Goal: Task Accomplishment & Management: Use online tool/utility

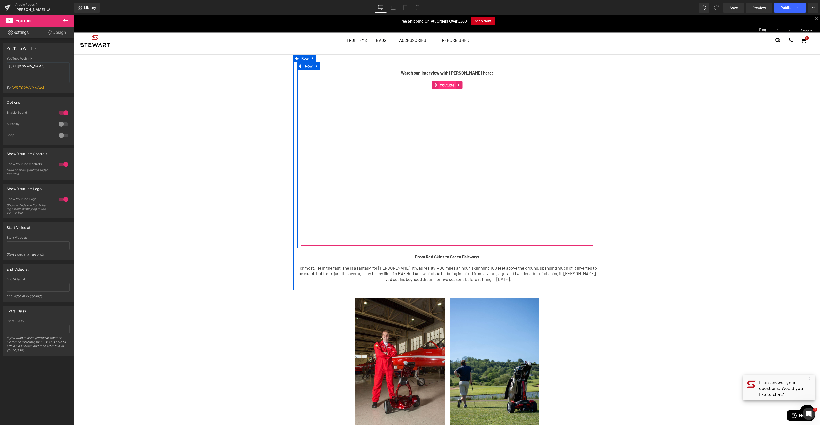
click at [447, 87] on span "Youtube" at bounding box center [446, 85] width 17 height 8
click at [306, 57] on span "Row" at bounding box center [305, 59] width 10 height 8
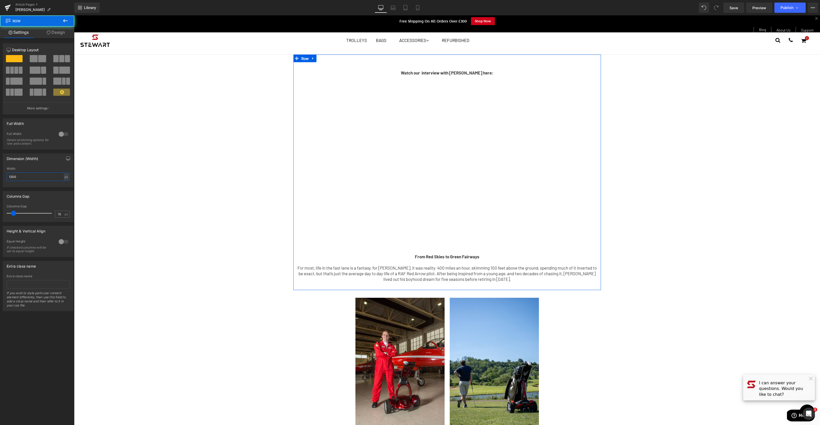
click at [36, 178] on input "1200" at bounding box center [38, 177] width 63 height 8
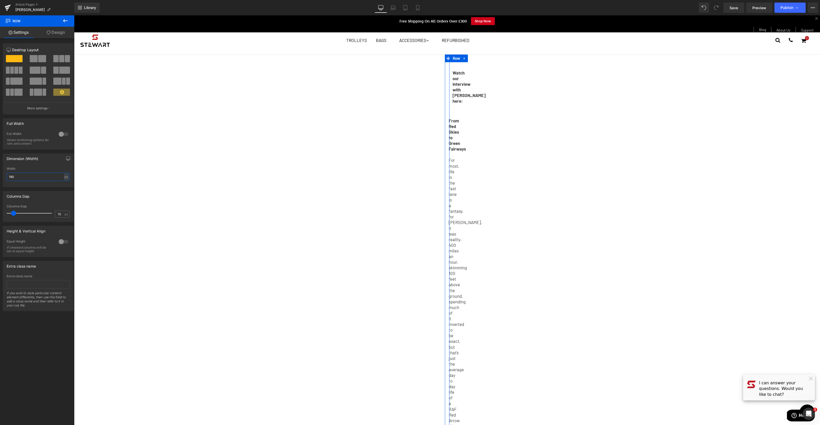
type input "1800"
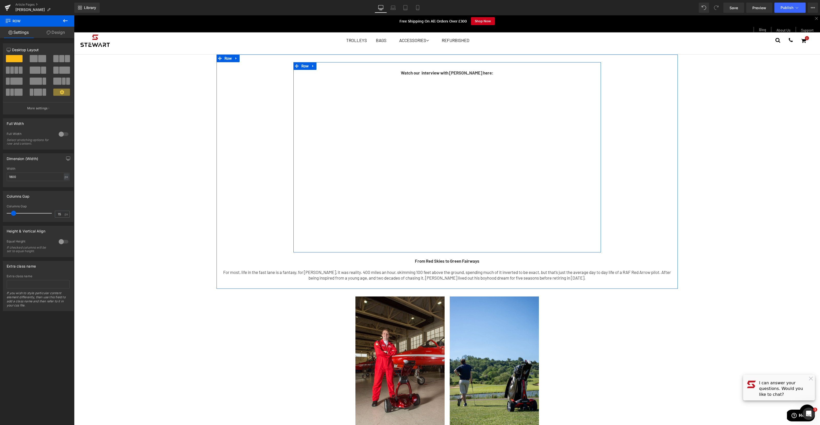
click at [303, 67] on span "Row" at bounding box center [305, 66] width 10 height 8
drag, startPoint x: 2, startPoint y: 131, endPoint x: 39, endPoint y: 177, distance: 58.9
click at [39, 177] on input "1200" at bounding box center [38, 177] width 63 height 8
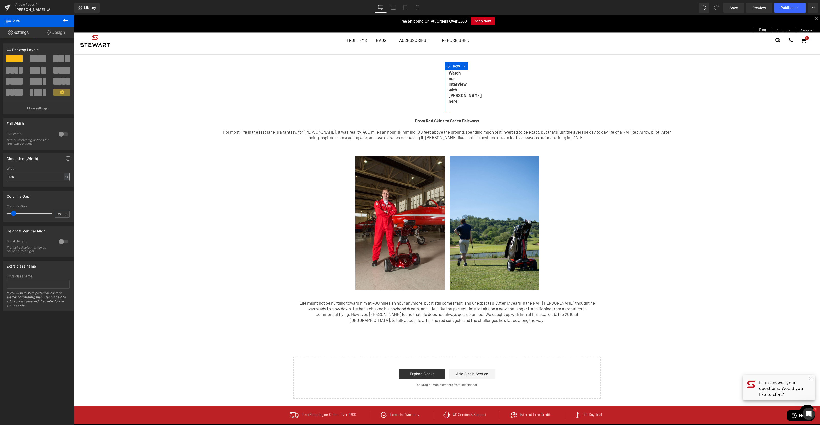
type input "1800"
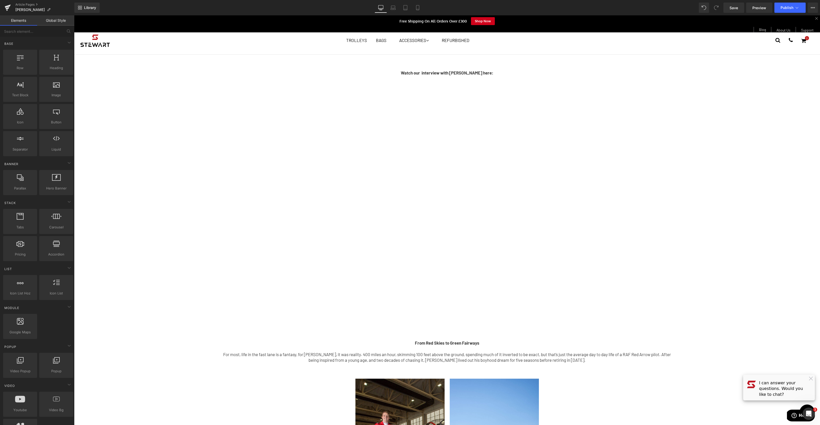
click at [137, 324] on div "Watch our interview with [PERSON_NAME] here: Text Block Youtube Row From Red Sk…" at bounding box center [447, 338] width 746 height 567
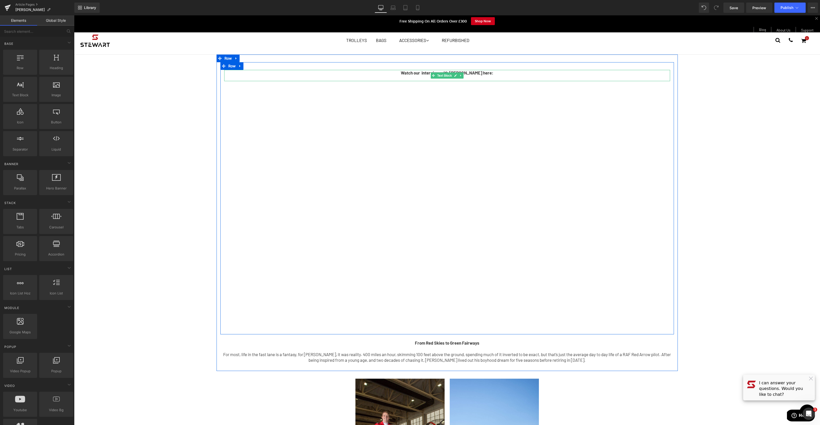
click at [459, 75] on icon at bounding box center [460, 75] width 3 height 3
click at [462, 76] on icon at bounding box center [463, 75] width 3 height 3
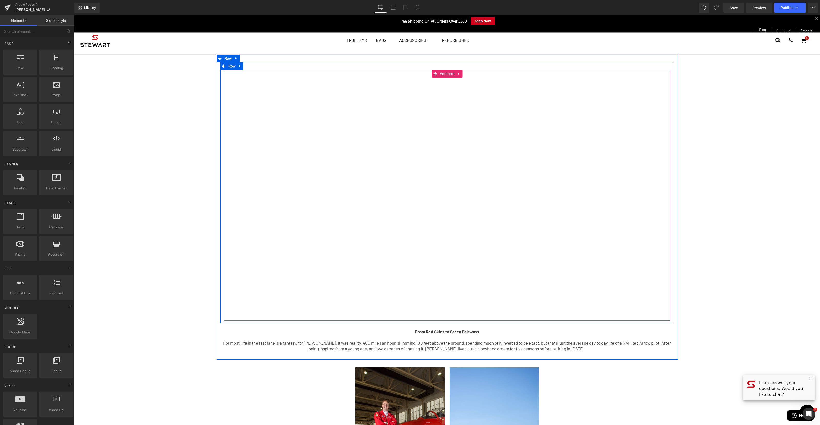
click at [137, 188] on div "Youtube Row From Red Skies to Green Fairways For most, life in the fast lane is…" at bounding box center [447, 332] width 746 height 555
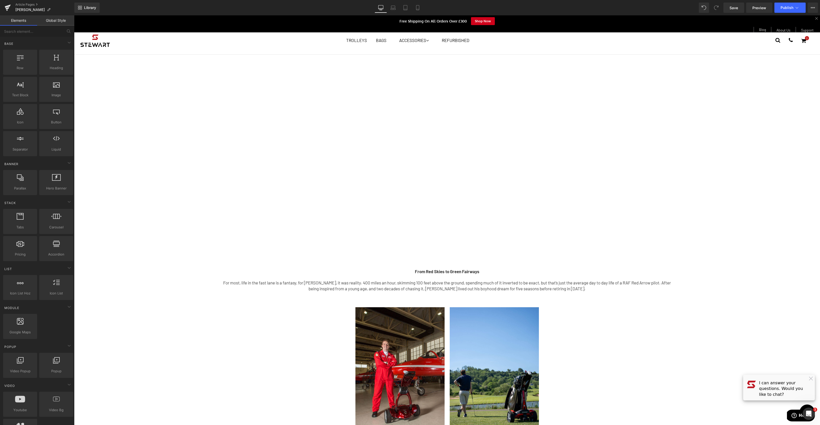
scroll to position [188, 0]
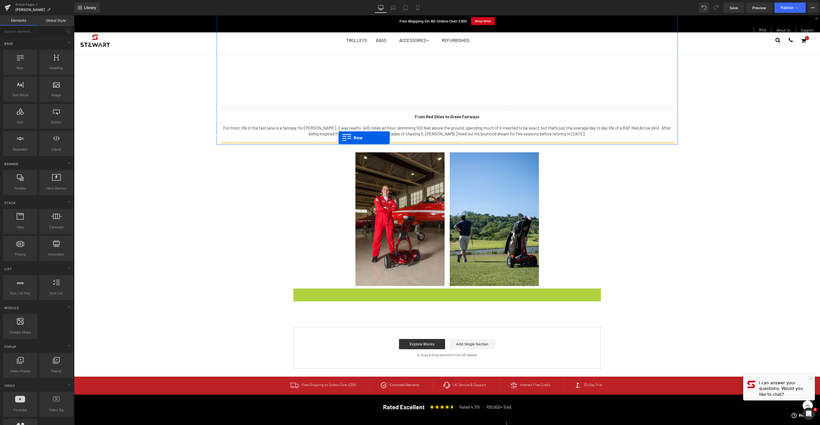
drag, startPoint x: 298, startPoint y: 287, endPoint x: 338, endPoint y: 138, distance: 155.0
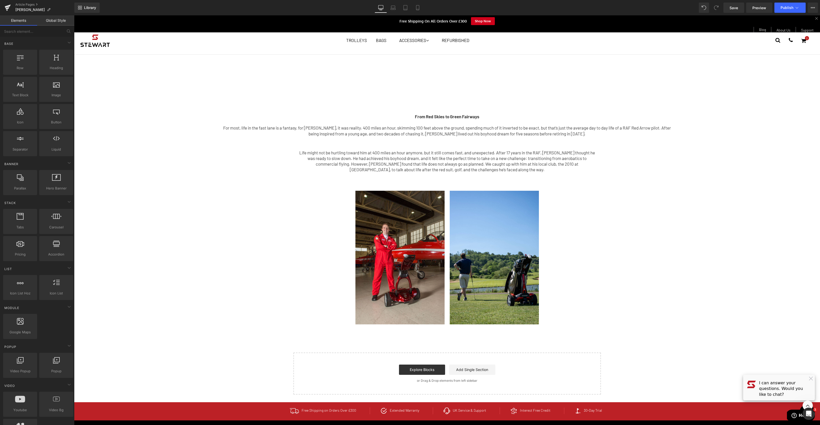
click at [704, 239] on div "Youtube Row From Red Skies to Green Fairways For most, life in the fast lane is…" at bounding box center [447, 116] width 746 height 555
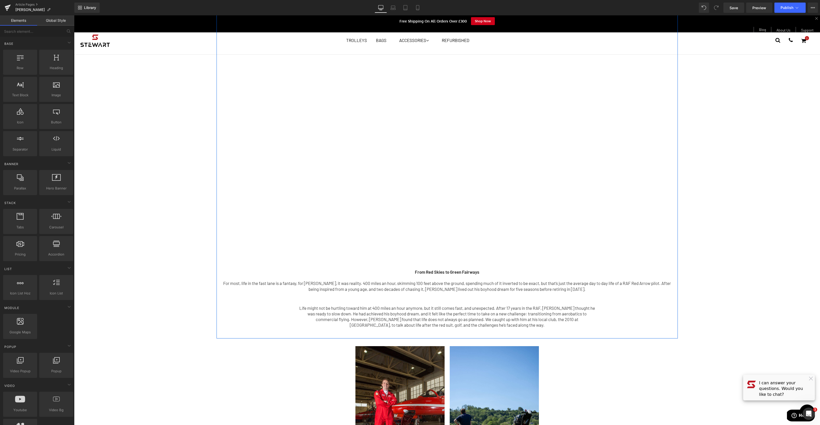
scroll to position [36, 0]
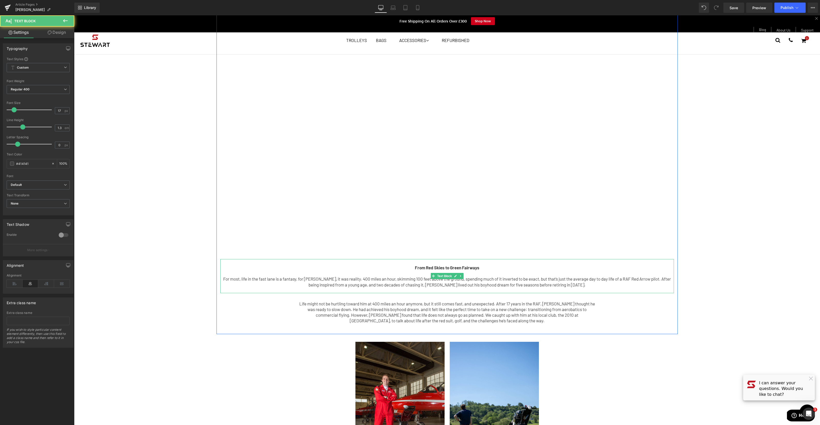
click at [463, 267] on strong "From Red Skies to Green Fairways" at bounding box center [447, 267] width 65 height 5
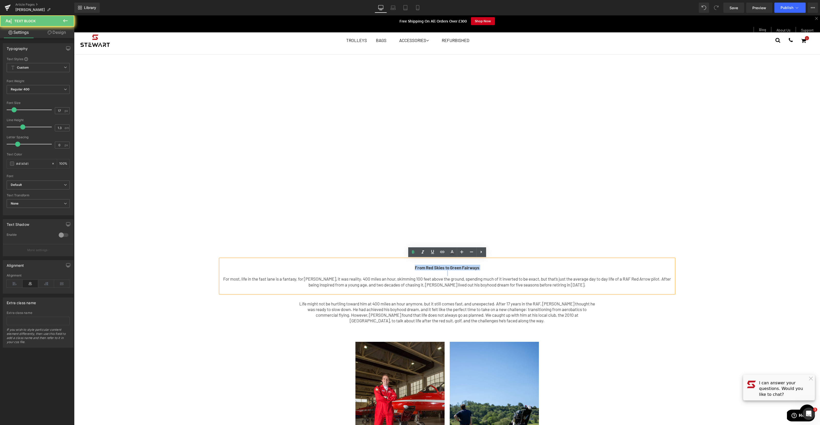
click at [463, 267] on strong "From Red Skies to Green Fairways" at bounding box center [447, 267] width 65 height 5
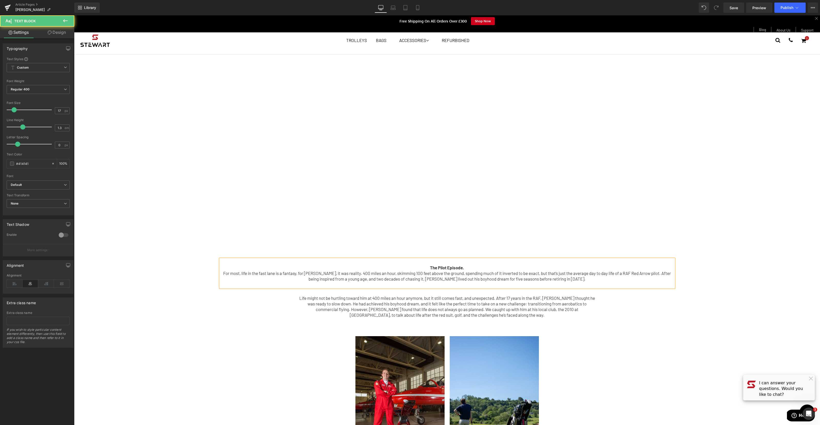
click at [440, 267] on b "The Pilot Episode." at bounding box center [447, 267] width 34 height 5
drag, startPoint x: 430, startPoint y: 267, endPoint x: 477, endPoint y: 267, distance: 47.1
click at [477, 267] on p "The 'Pilot' Episode." at bounding box center [446, 268] width 453 height 6
click at [463, 251] on icon at bounding box center [462, 252] width 6 height 6
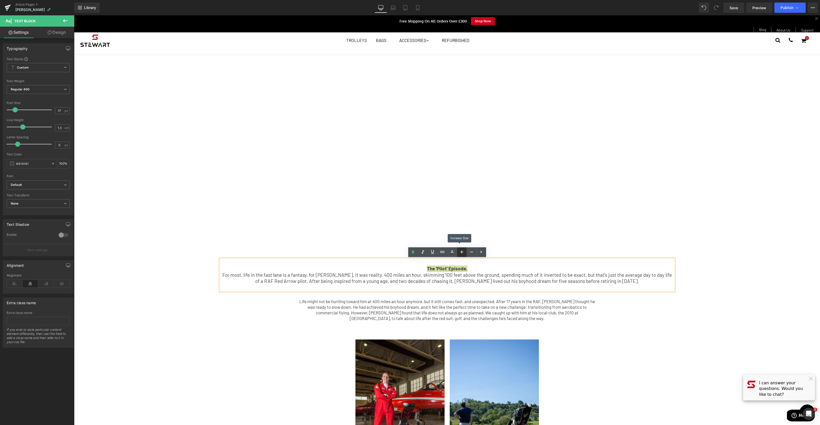
click at [463, 251] on icon at bounding box center [462, 252] width 6 height 6
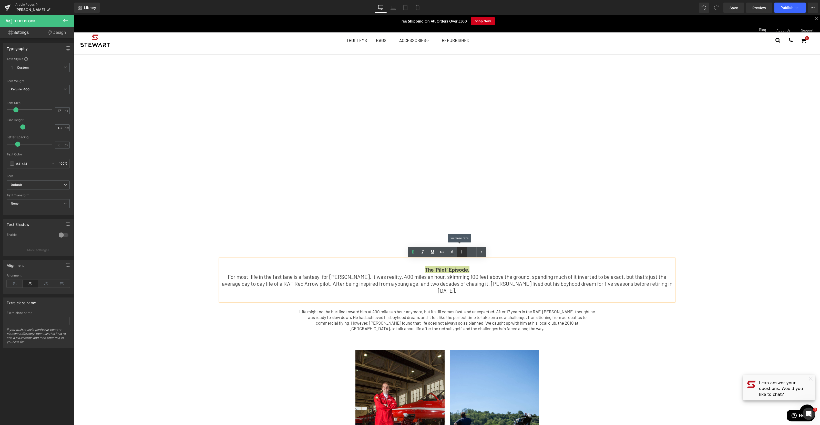
click at [463, 251] on icon at bounding box center [462, 252] width 6 height 6
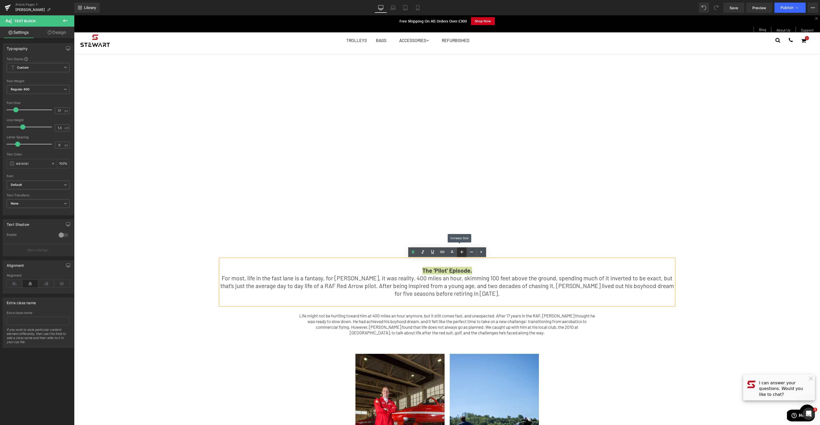
click at [463, 251] on icon at bounding box center [462, 252] width 6 height 6
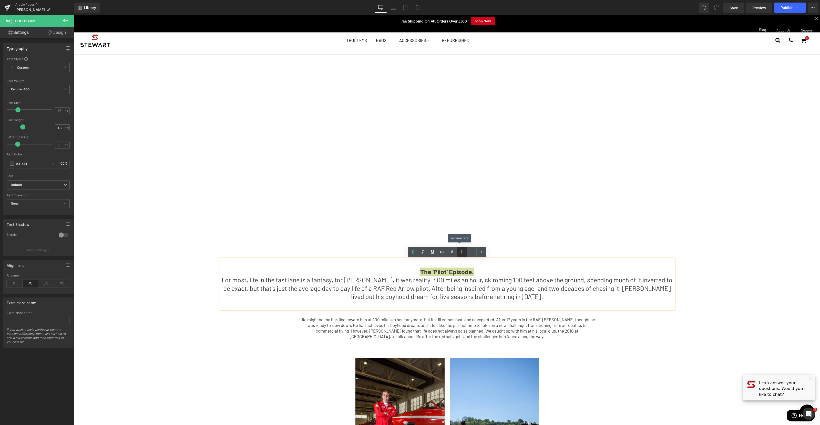
click at [463, 251] on icon at bounding box center [462, 252] width 6 height 6
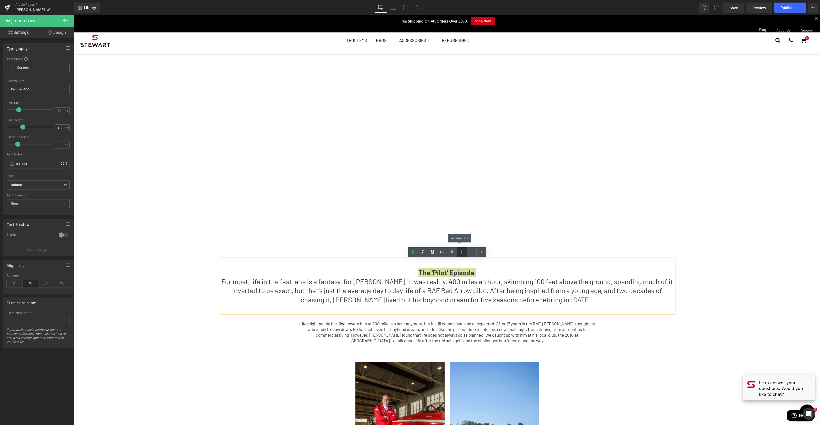
click at [463, 251] on icon at bounding box center [462, 252] width 6 height 6
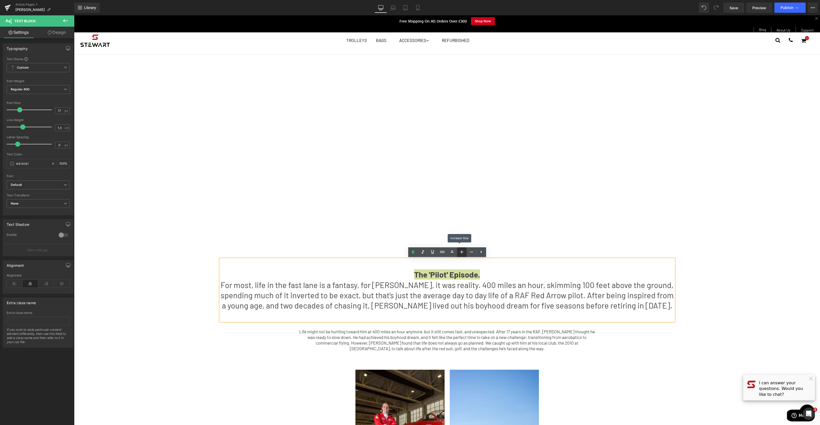
click at [463, 251] on icon at bounding box center [462, 252] width 6 height 6
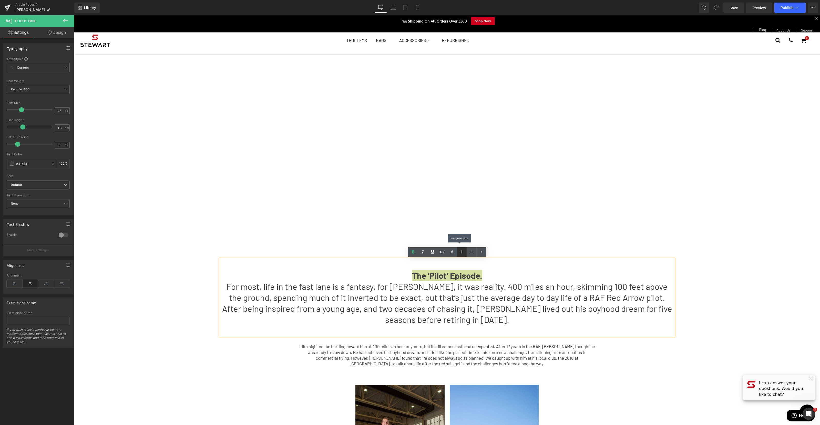
click at [463, 251] on icon at bounding box center [462, 252] width 6 height 6
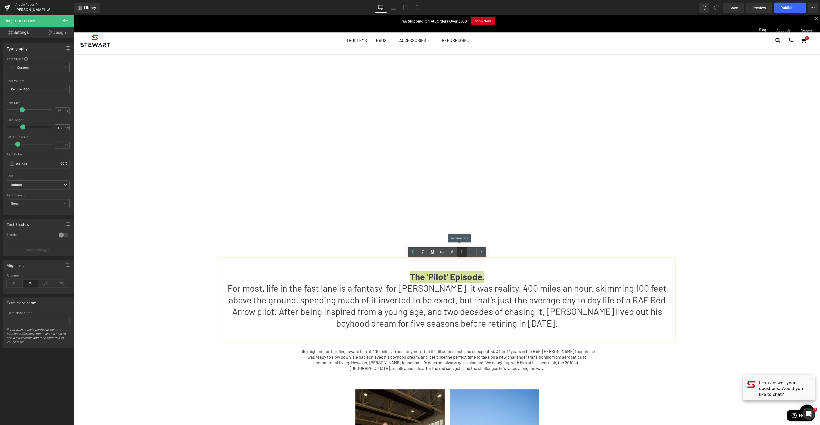
click at [463, 251] on icon at bounding box center [462, 252] width 6 height 6
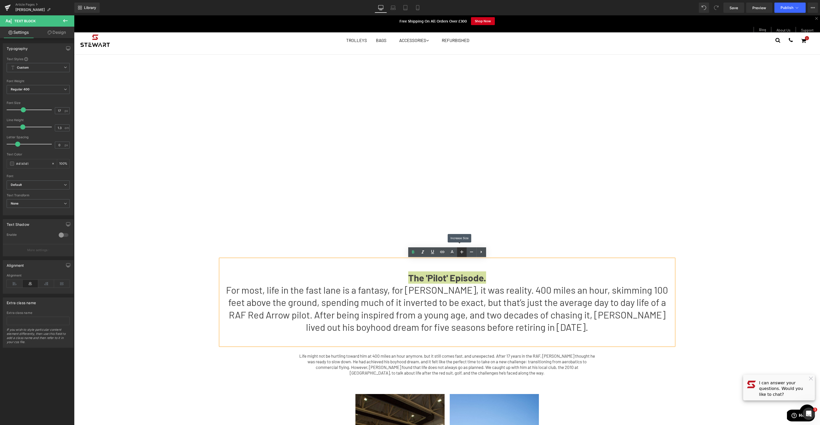
click at [463, 251] on icon at bounding box center [462, 252] width 6 height 6
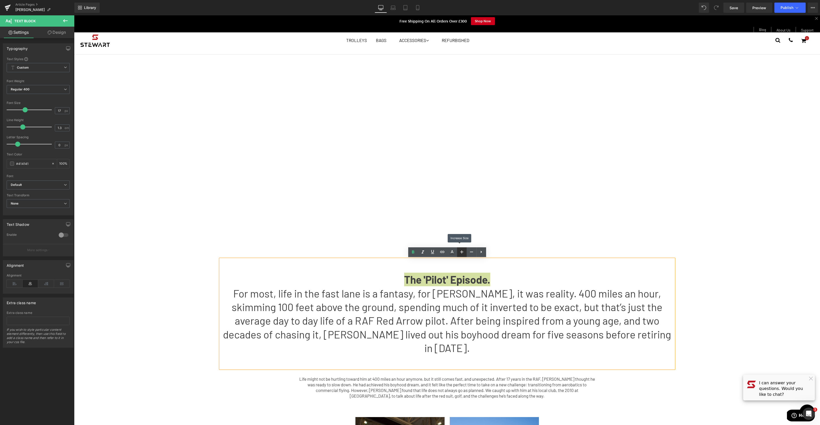
click at [463, 251] on icon at bounding box center [462, 252] width 6 height 6
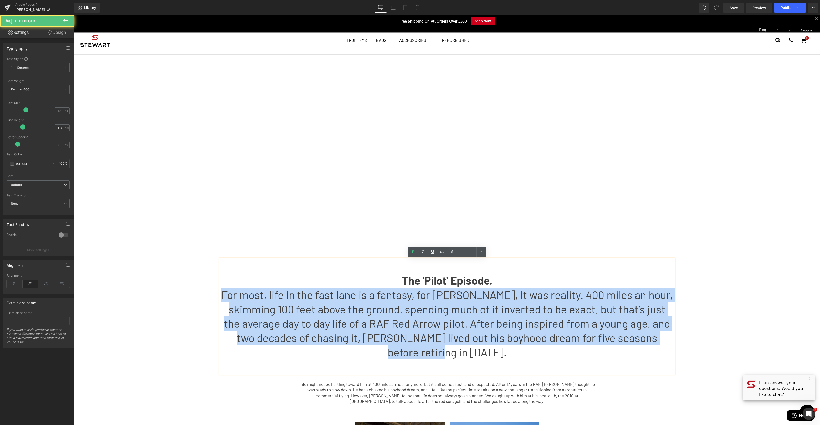
drag, startPoint x: 234, startPoint y: 292, endPoint x: 705, endPoint y: 338, distance: 473.2
click at [705, 338] on div "Youtube Row The 'Pilot' Episode. For most, life in the fast lane is a fantasy, …" at bounding box center [447, 309] width 746 height 636
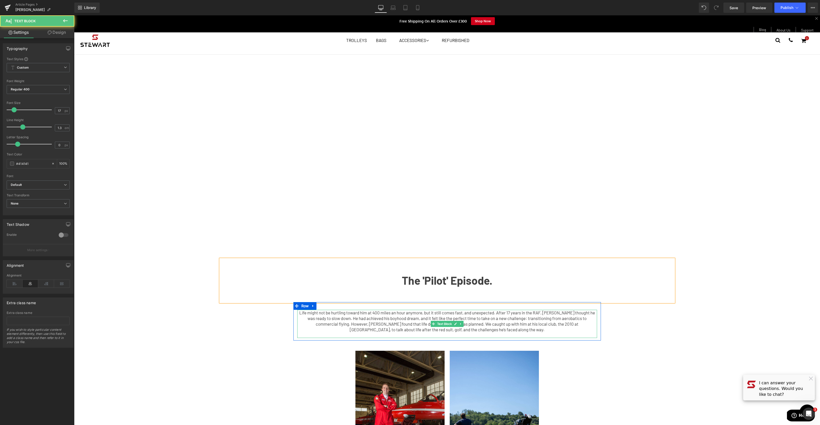
click at [298, 315] on p "Life might not be hurtling toward him at 400 miles an hour anymore, but it stil…" at bounding box center [447, 321] width 300 height 23
click at [298, 312] on p "Life might not be hurtling toward him at 400 miles an hour anymore, but it stil…" at bounding box center [447, 321] width 300 height 23
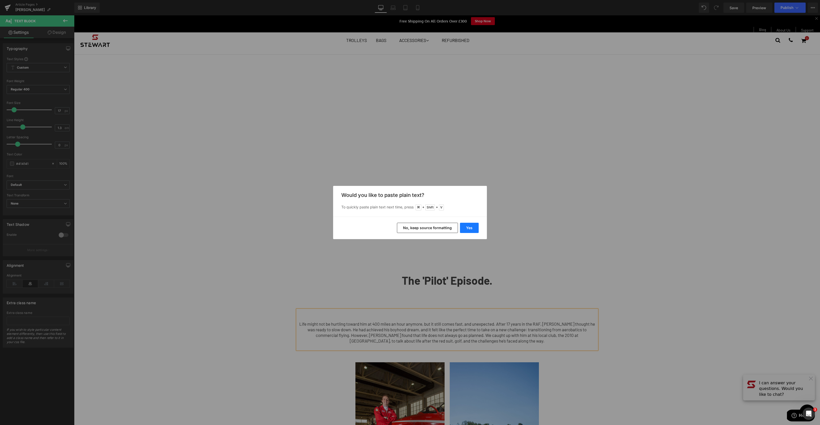
click at [468, 227] on button "Yes" at bounding box center [469, 228] width 19 height 10
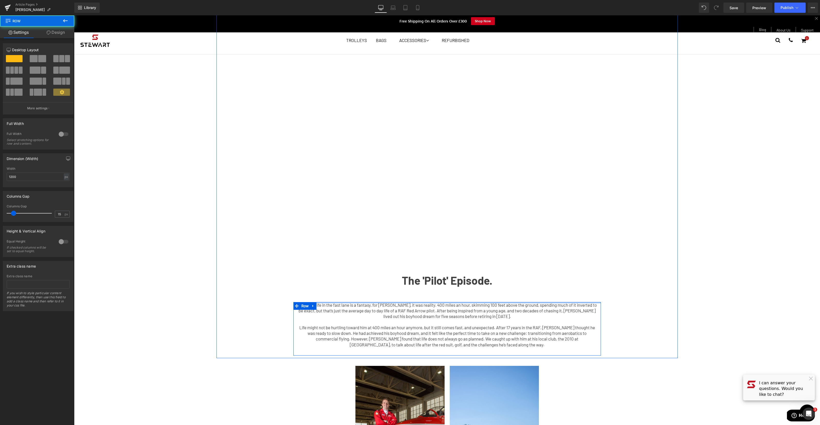
drag, startPoint x: 422, startPoint y: 303, endPoint x: 422, endPoint y: 287, distance: 15.9
click at [422, 287] on div "Youtube Row The 'Pilot' Episode. Text Block For most, life in the fast lane is …" at bounding box center [446, 177] width 461 height 358
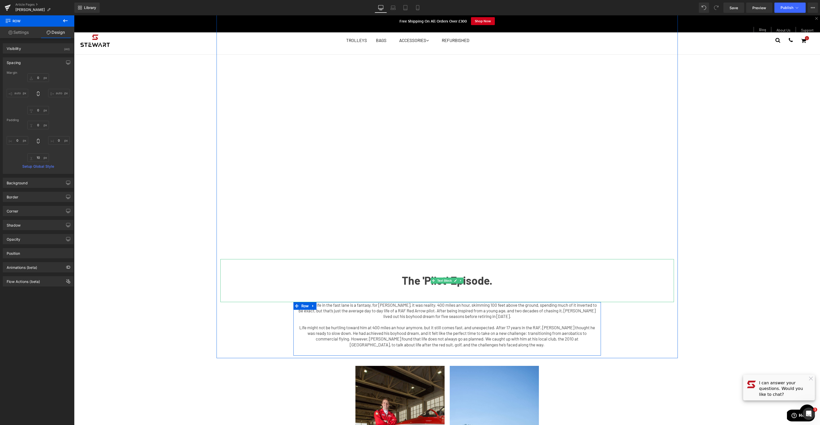
click at [454, 292] on p at bounding box center [446, 295] width 453 height 14
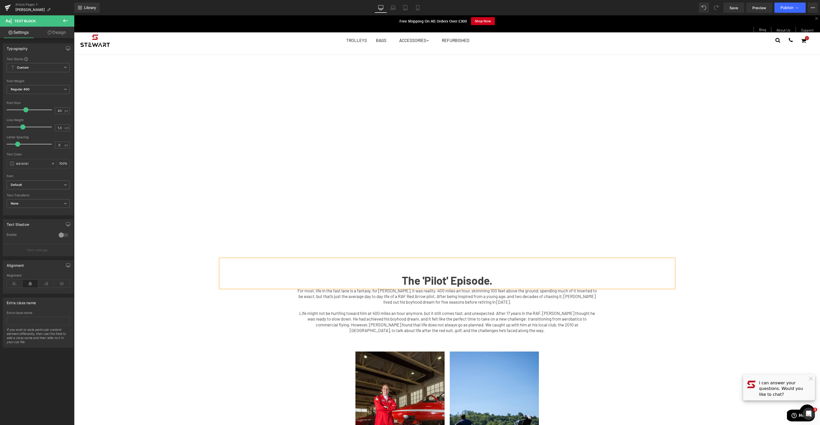
drag, startPoint x: 703, startPoint y: 340, endPoint x: 698, endPoint y: 340, distance: 5.1
click at [703, 340] on div "Youtube Row The 'Pilot' Episode. Text Block For most, life in the fast lane is …" at bounding box center [447, 273] width 746 height 565
click at [481, 266] on p at bounding box center [446, 266] width 453 height 14
click at [402, 280] on b "The 'Pilot' Episode." at bounding box center [447, 280] width 91 height 13
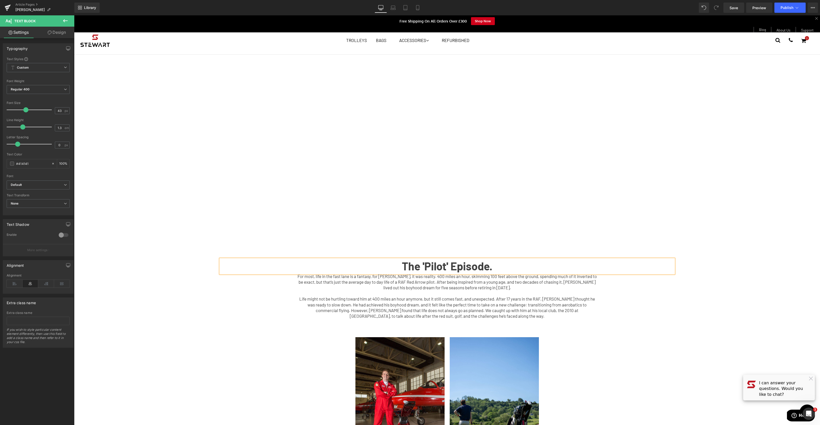
drag, startPoint x: 705, startPoint y: 358, endPoint x: 688, endPoint y: 353, distance: 18.0
click at [705, 358] on div "Youtube Row The 'Pilot' Episode. Text Block For most, life in the fast lane is …" at bounding box center [447, 266] width 746 height 551
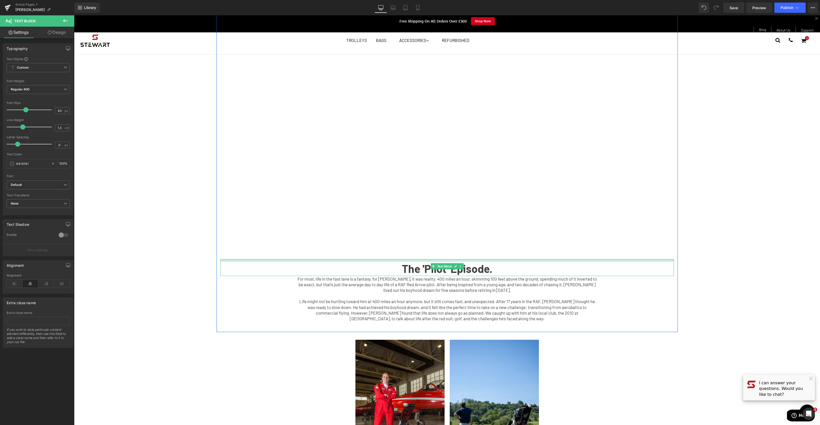
drag, startPoint x: 566, startPoint y: 259, endPoint x: 567, endPoint y: 262, distance: 2.6
click at [567, 262] on div "The 'Pilot' Episode. Text Block" at bounding box center [446, 267] width 453 height 17
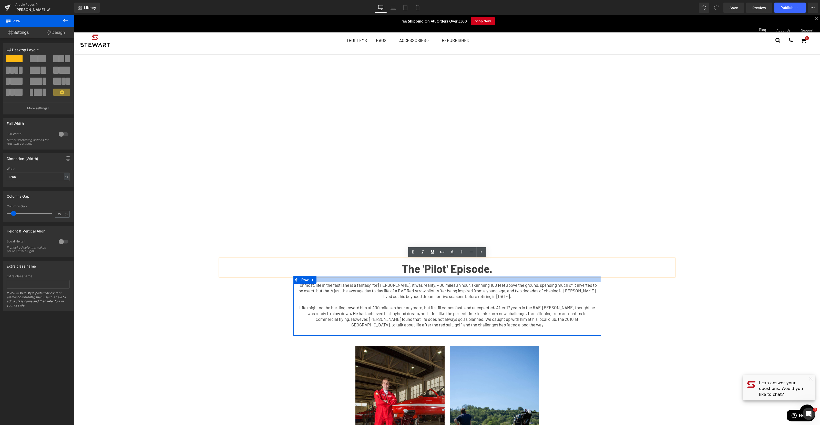
drag, startPoint x: 567, startPoint y: 276, endPoint x: 567, endPoint y: 283, distance: 6.2
click at [567, 283] on div "For most, life in the fast lane is a fantasy, for [PERSON_NAME], it was reality…" at bounding box center [446, 306] width 307 height 60
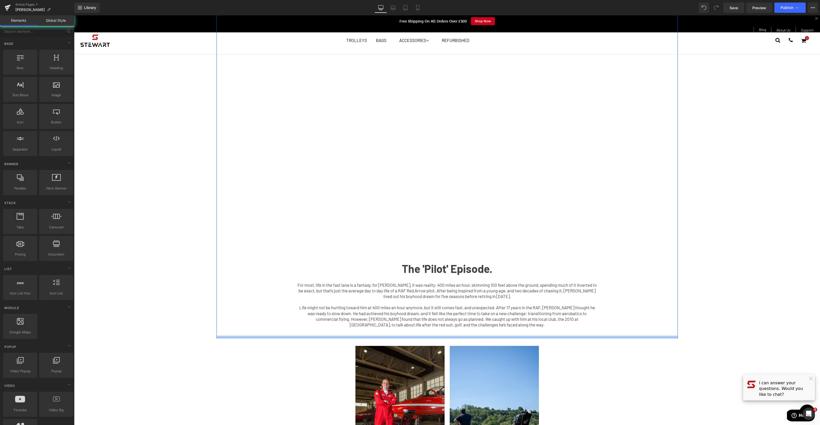
click at [651, 339] on div "Youtube Row The 'Pilot' Episode. Text Block For most, life in the fast lane is …" at bounding box center [447, 271] width 746 height 560
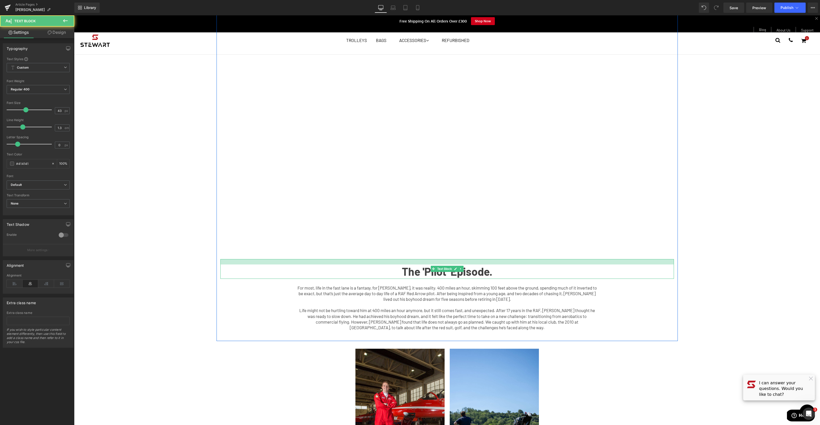
drag, startPoint x: 496, startPoint y: 260, endPoint x: 496, endPoint y: 262, distance: 2.8
click at [496, 262] on div at bounding box center [446, 261] width 453 height 5
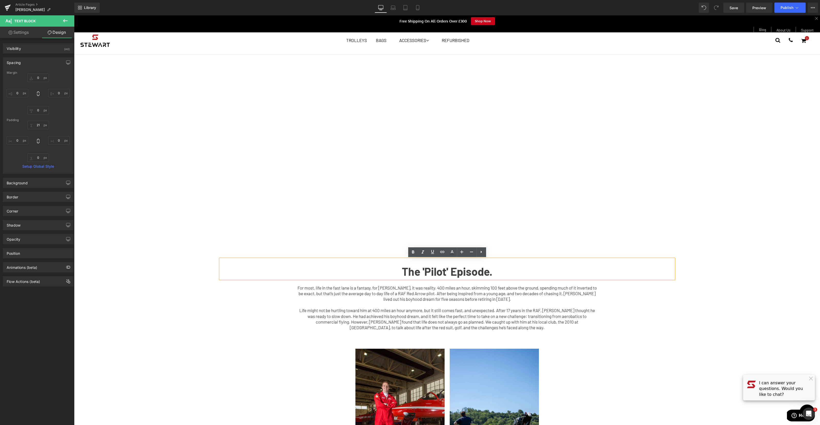
click at [636, 378] on div "Youtube Row The 'Pilot' Episode. Text Block For most, life in the fast lane is …" at bounding box center [447, 272] width 746 height 562
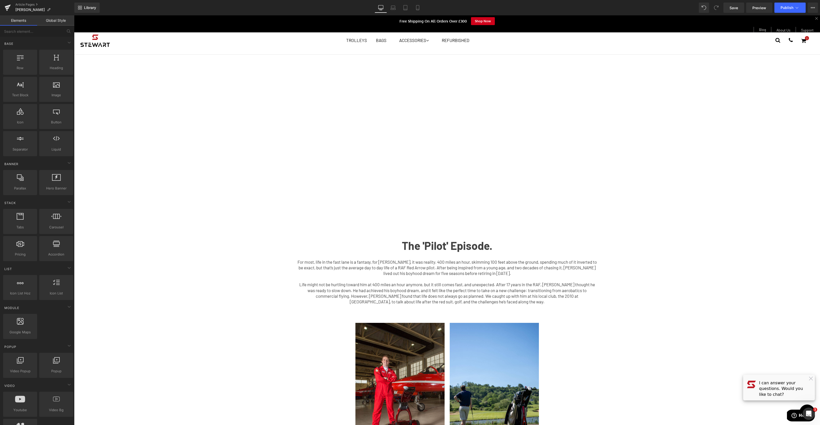
scroll to position [86, 0]
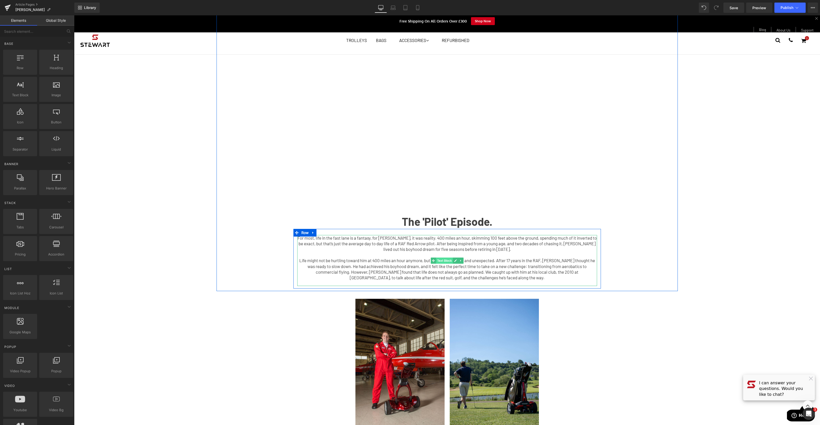
click at [448, 262] on span "Text Block" at bounding box center [444, 261] width 17 height 6
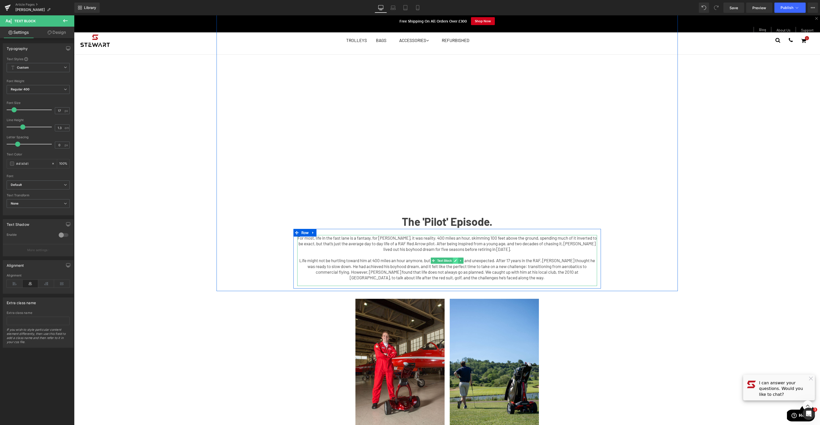
click at [457, 260] on icon at bounding box center [455, 260] width 3 height 3
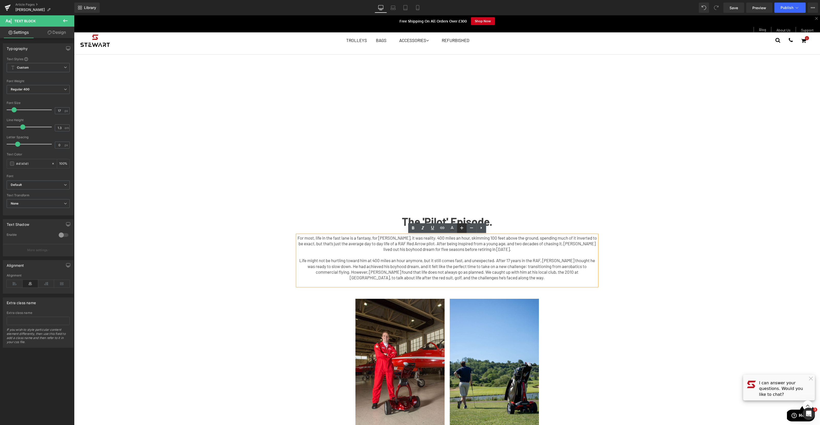
click at [461, 228] on icon at bounding box center [461, 227] width 3 height 3
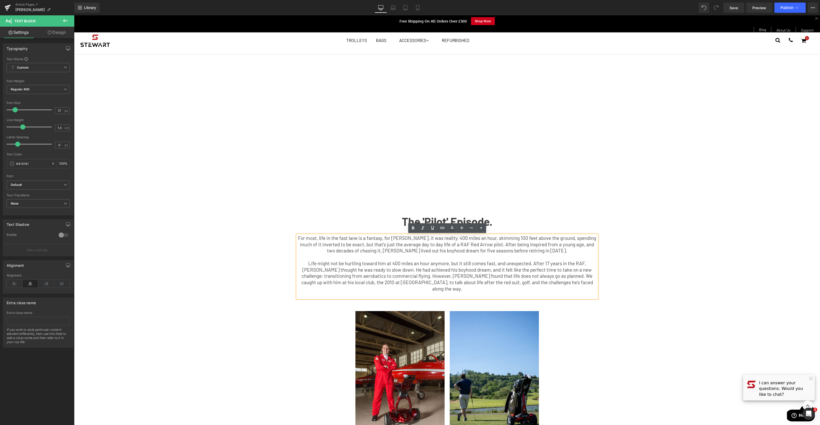
click at [637, 345] on div "Youtube Row The 'Pilot' Episode. Text Block For most, life in the fast lane is …" at bounding box center [447, 228] width 746 height 575
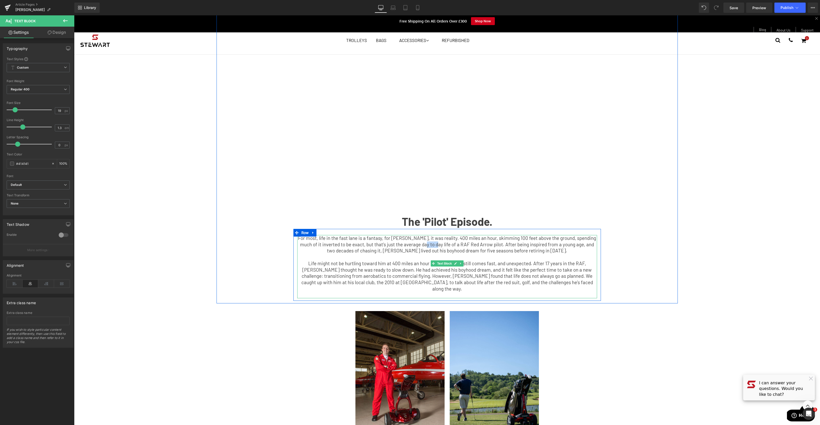
drag, startPoint x: 420, startPoint y: 244, endPoint x: 432, endPoint y: 244, distance: 12.1
click at [432, 244] on p "For most, life in the fast lane is a fantasy, for [PERSON_NAME], it was reality…" at bounding box center [447, 244] width 300 height 19
drag, startPoint x: 431, startPoint y: 251, endPoint x: 444, endPoint y: 258, distance: 14.3
click at [432, 251] on p "For most, life in the fast lane is a fantasy, for [PERSON_NAME], it was reality…" at bounding box center [447, 244] width 300 height 19
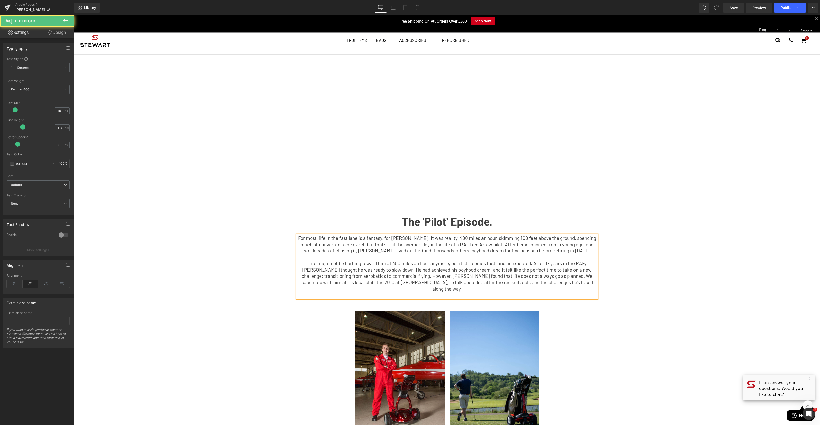
drag, startPoint x: 440, startPoint y: 250, endPoint x: 460, endPoint y: 271, distance: 29.2
click at [440, 251] on p "For most, life in the fast lane is a fantasy, for [PERSON_NAME], it was reality…" at bounding box center [447, 244] width 300 height 19
drag, startPoint x: 407, startPoint y: 251, endPoint x: 456, endPoint y: 250, distance: 48.7
click at [456, 250] on p "For most, life in the fast lane is a fantasy, for [PERSON_NAME], it was reality…" at bounding box center [447, 244] width 300 height 19
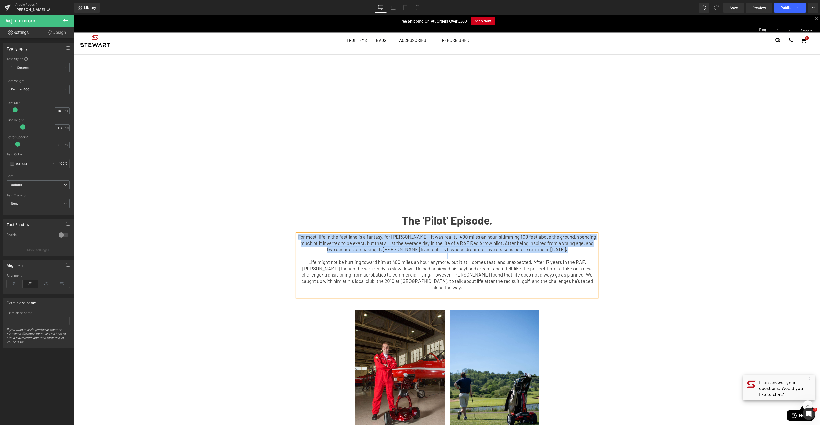
drag, startPoint x: 303, startPoint y: 262, endPoint x: 285, endPoint y: 232, distance: 34.7
click at [285, 232] on div "Youtube Row The 'Pilot' Episode. Text Block For most, life in the fast lane is …" at bounding box center [446, 123] width 461 height 353
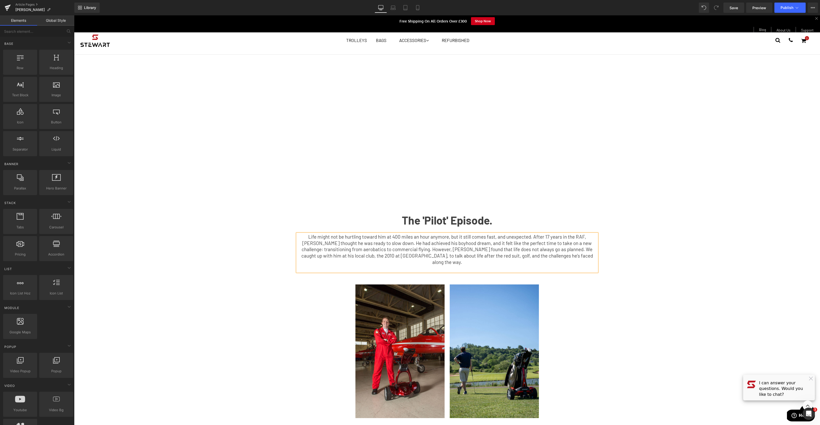
drag, startPoint x: 218, startPoint y: 313, endPoint x: 222, endPoint y: 313, distance: 3.9
click at [218, 313] on div "Youtube Row The 'Pilot' Episode. Text Block Life might not be hurtling toward h…" at bounding box center [447, 213] width 746 height 549
